Goal: Navigation & Orientation: Find specific page/section

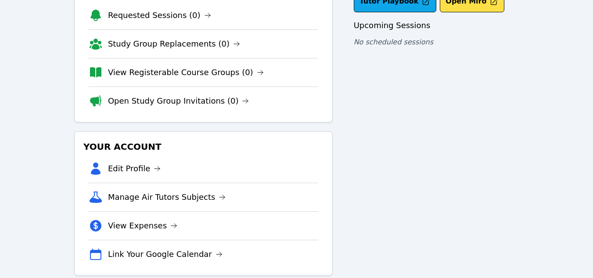
scroll to position [85, 0]
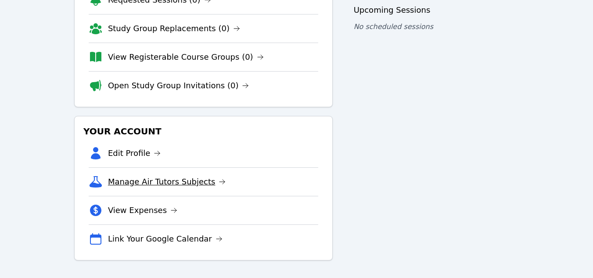
click at [180, 184] on link "Manage Air Tutors Subjects" at bounding box center [167, 182] width 118 height 12
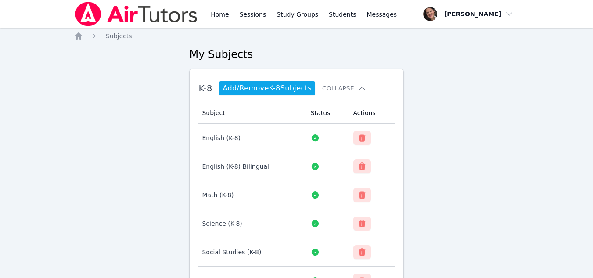
click at [110, 14] on img at bounding box center [136, 14] width 124 height 25
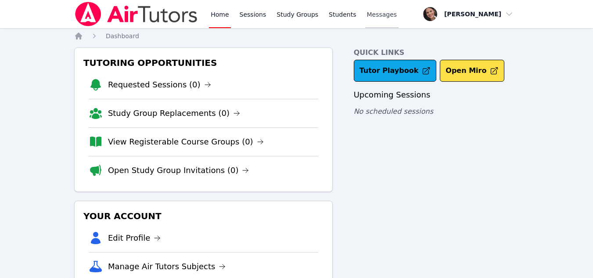
click at [369, 15] on span "Messages" at bounding box center [382, 14] width 30 height 9
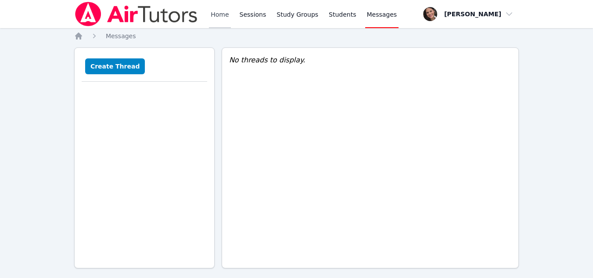
click at [219, 10] on link "Home" at bounding box center [220, 14] width 22 height 28
